Goal: Transaction & Acquisition: Book appointment/travel/reservation

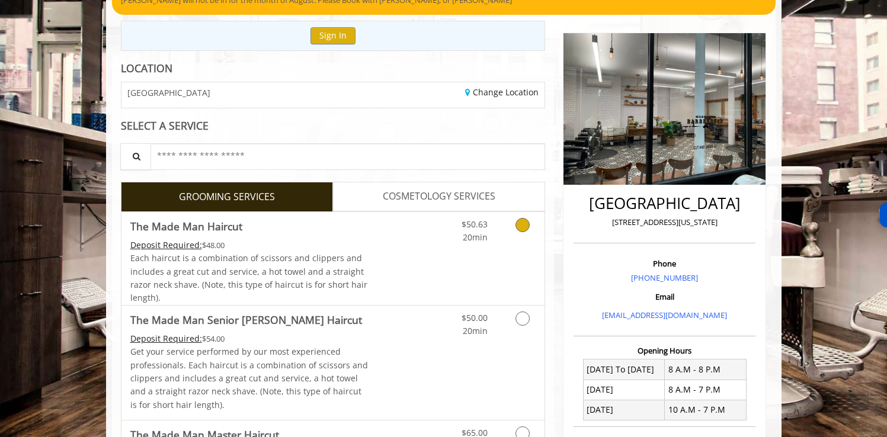
click at [521, 226] on icon "Grooming services" at bounding box center [523, 225] width 14 height 14
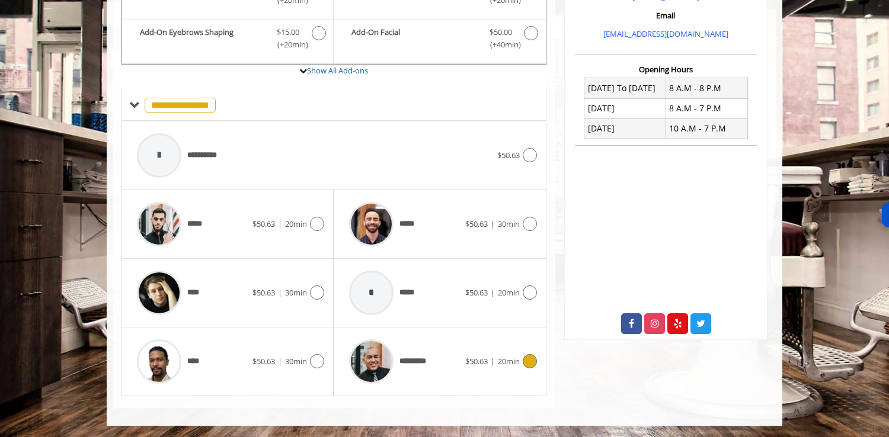
click at [529, 358] on icon at bounding box center [530, 361] width 14 height 14
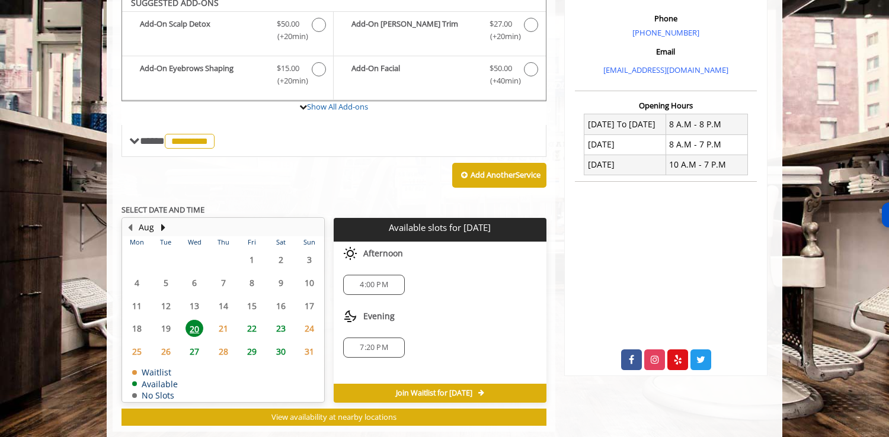
scroll to position [353, 0]
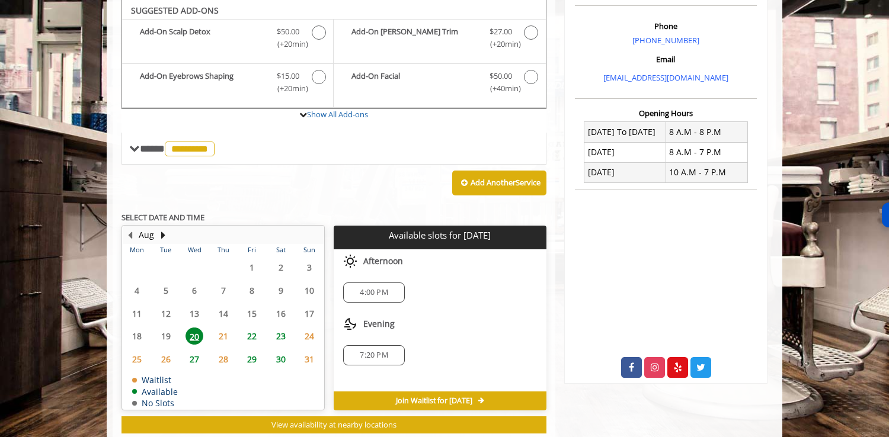
click at [191, 359] on span "27" at bounding box center [194, 359] width 18 height 17
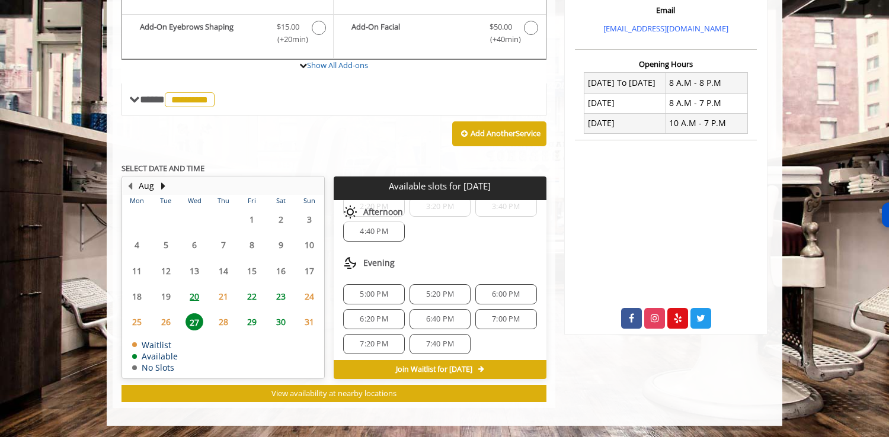
scroll to position [65, 0]
click at [497, 289] on span "6:00 PM" at bounding box center [506, 290] width 28 height 9
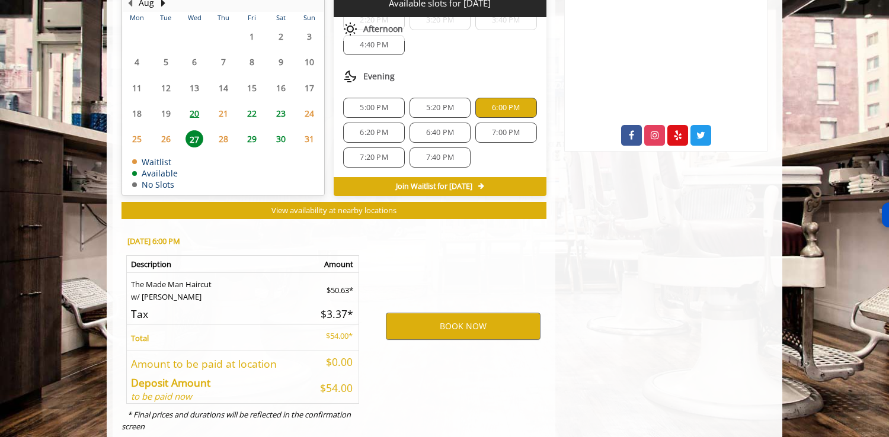
scroll to position [616, 0]
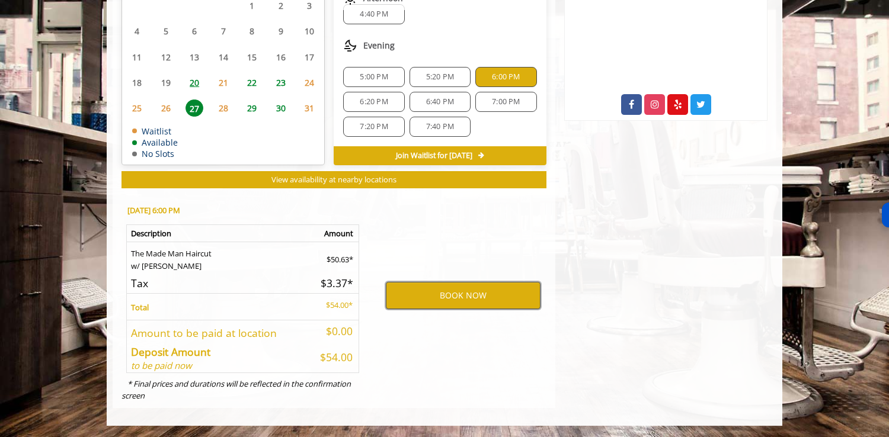
click at [452, 292] on button "BOOK NOW" at bounding box center [463, 295] width 155 height 27
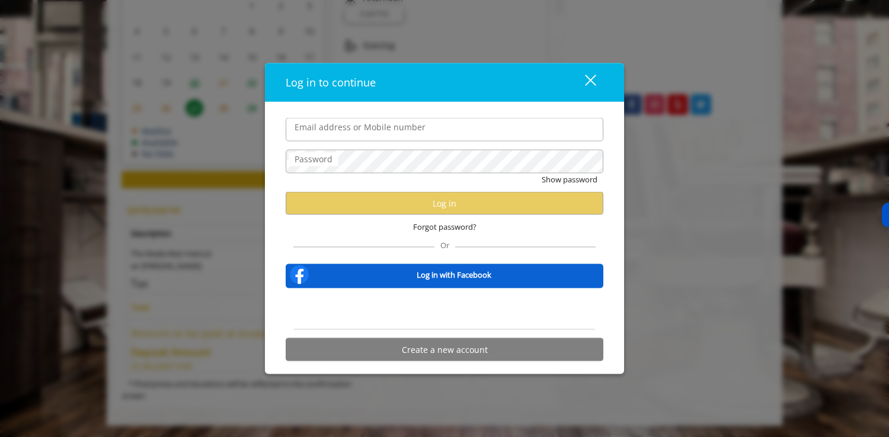
type input "**********"
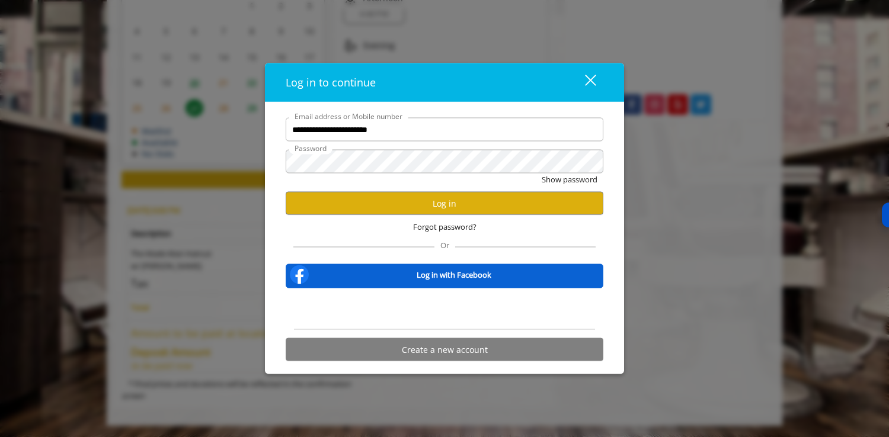
scroll to position [0, 0]
click at [409, 197] on button "Log in" at bounding box center [445, 203] width 318 height 23
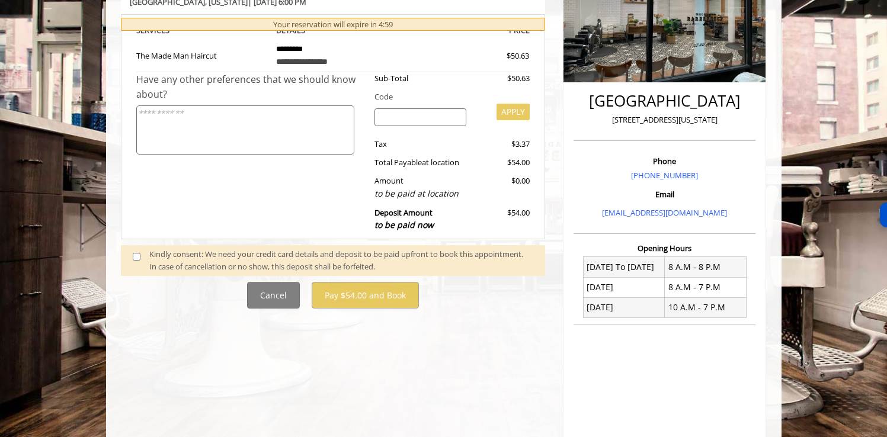
scroll to position [223, 0]
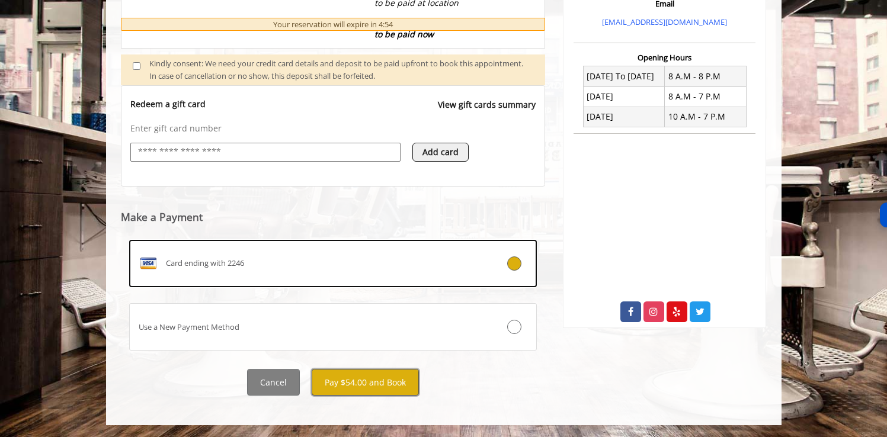
click at [366, 373] on button "Pay $54.00 and Book" at bounding box center [365, 382] width 107 height 27
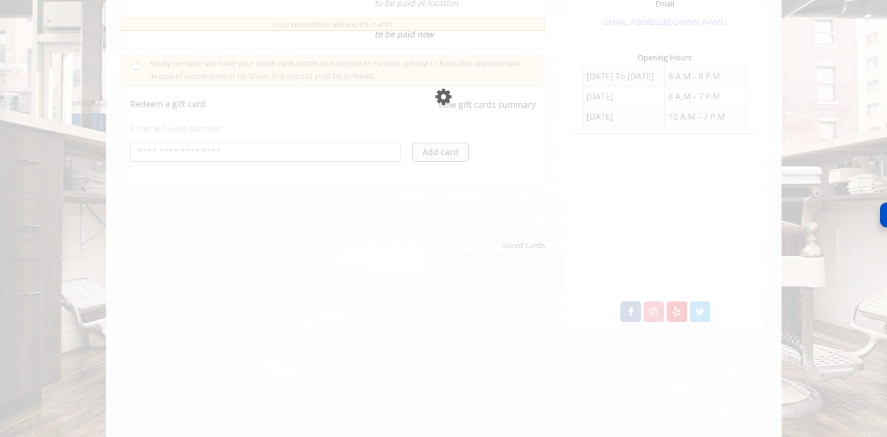
scroll to position [299, 0]
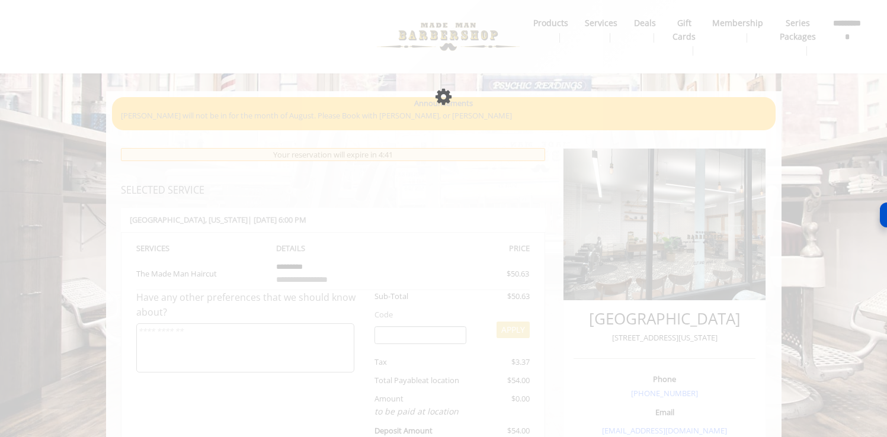
scroll to position [14, 0]
